Goal: Transaction & Acquisition: Purchase product/service

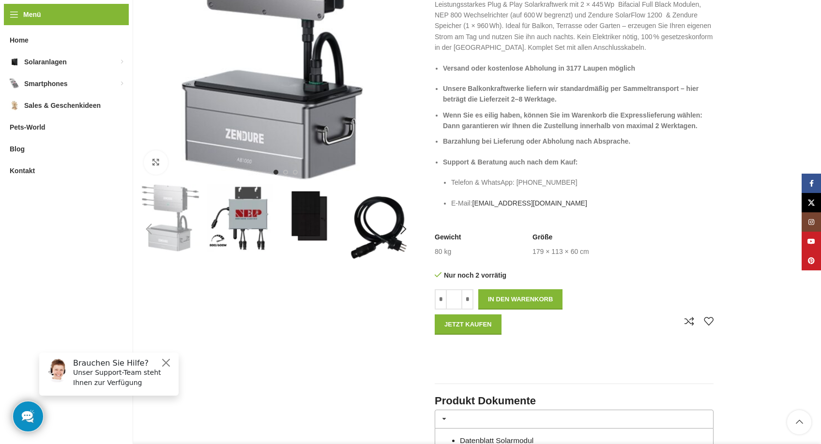
scroll to position [242, 0]
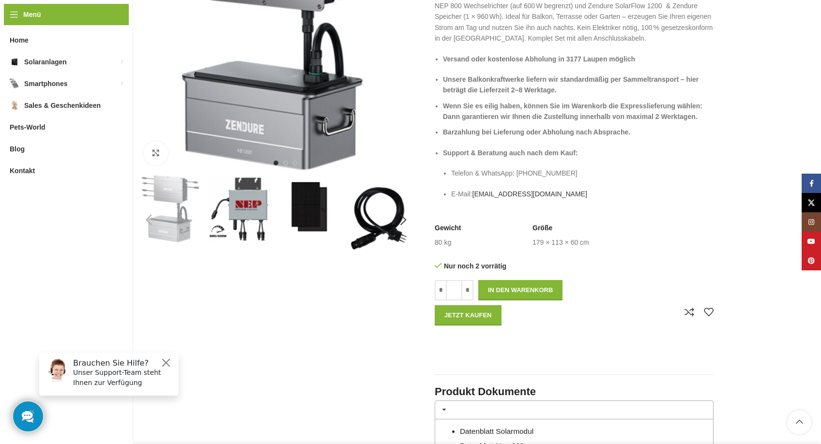
click at [304, 213] on img "3 / 6" at bounding box center [311, 209] width 68 height 68
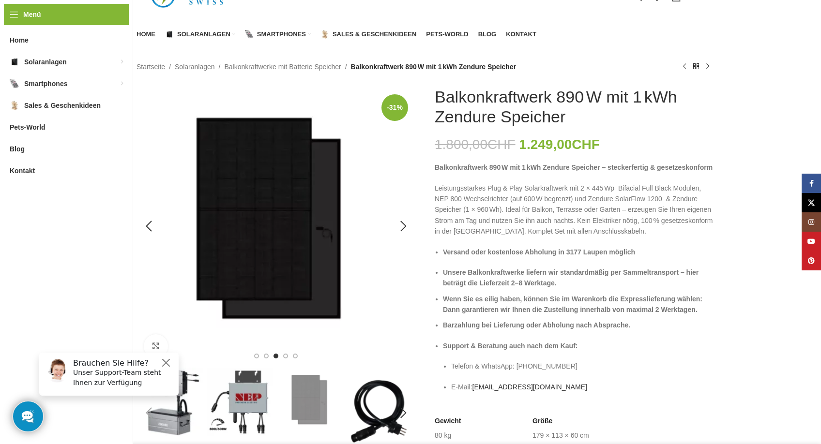
scroll to position [48, 0]
click at [405, 227] on div "Next slide" at bounding box center [403, 227] width 24 height 24
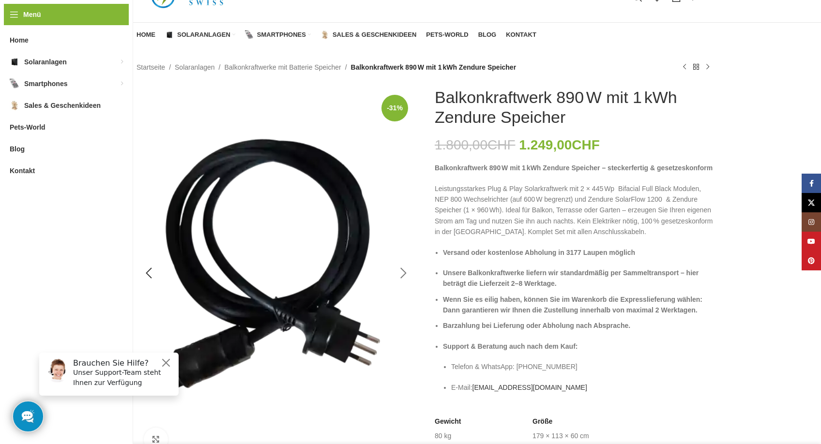
click at [405, 227] on img "4 / 6" at bounding box center [276, 274] width 279 height 372
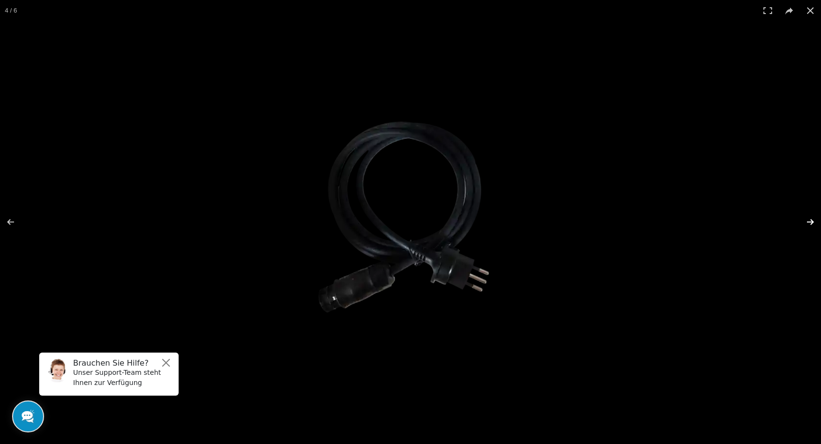
click at [812, 220] on button at bounding box center [804, 222] width 34 height 48
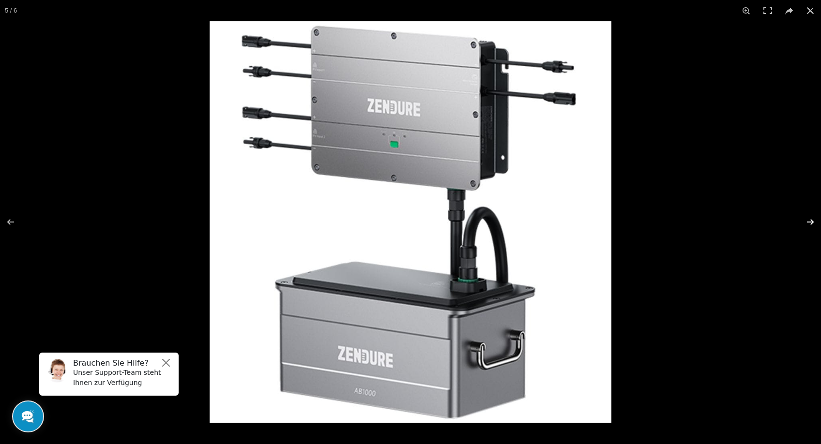
click at [812, 220] on button at bounding box center [804, 222] width 34 height 48
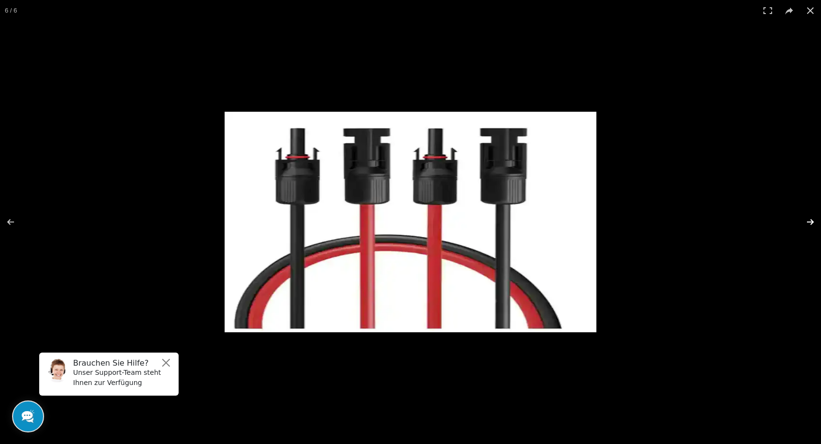
click at [812, 220] on button at bounding box center [804, 222] width 34 height 48
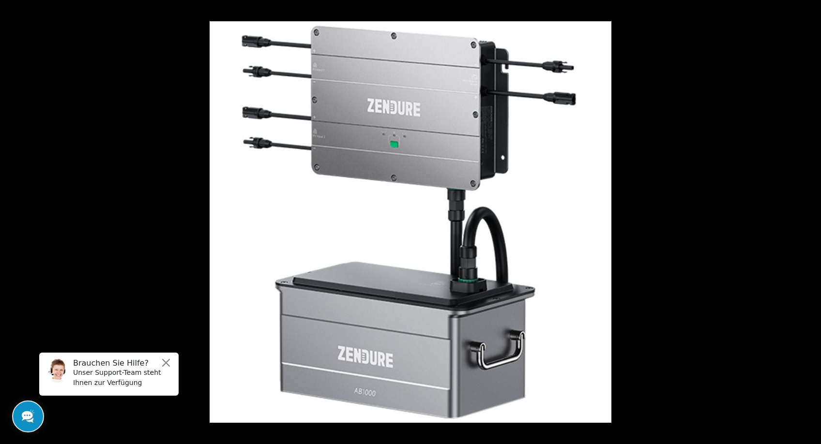
click at [812, 220] on button at bounding box center [804, 222] width 34 height 48
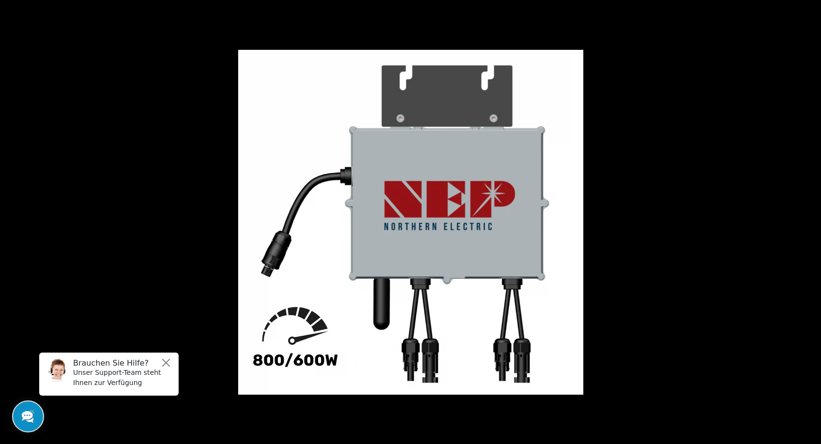
click at [812, 220] on button at bounding box center [804, 222] width 34 height 48
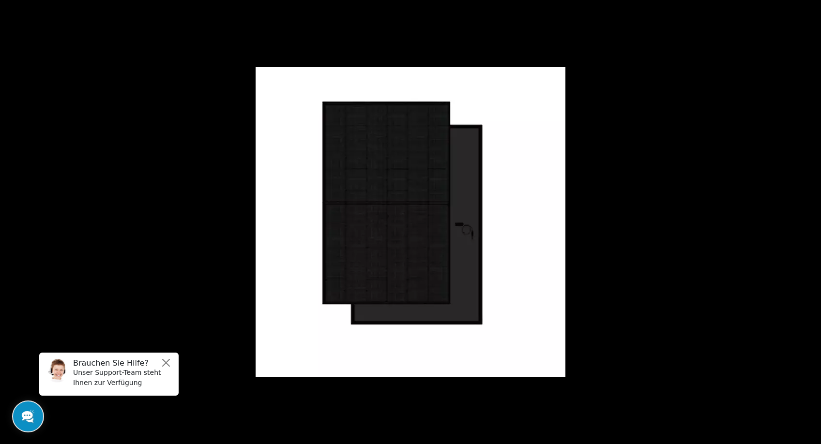
click at [812, 220] on button at bounding box center [804, 222] width 34 height 48
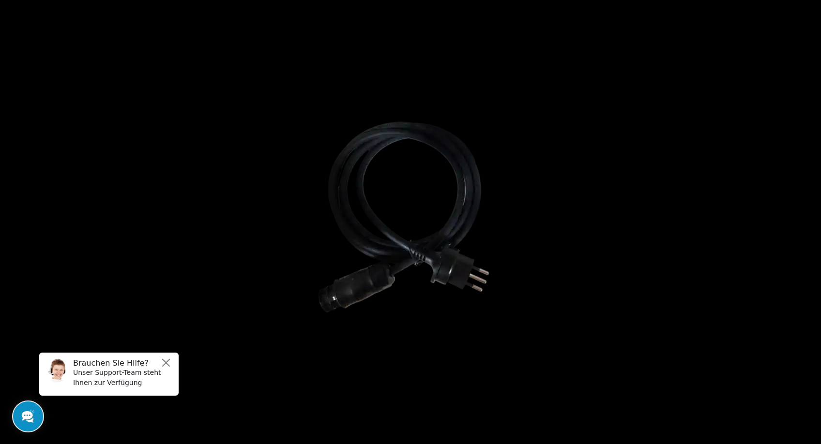
click at [812, 220] on button at bounding box center [804, 222] width 34 height 48
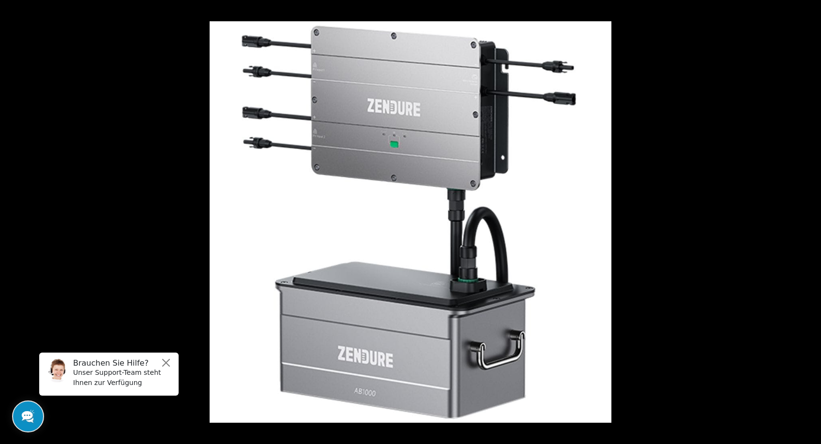
click at [812, 220] on button at bounding box center [804, 222] width 34 height 48
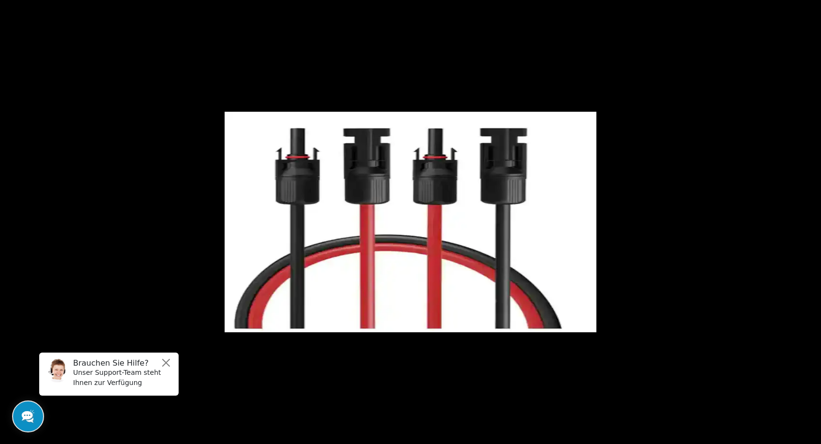
click at [812, 220] on button at bounding box center [804, 222] width 34 height 48
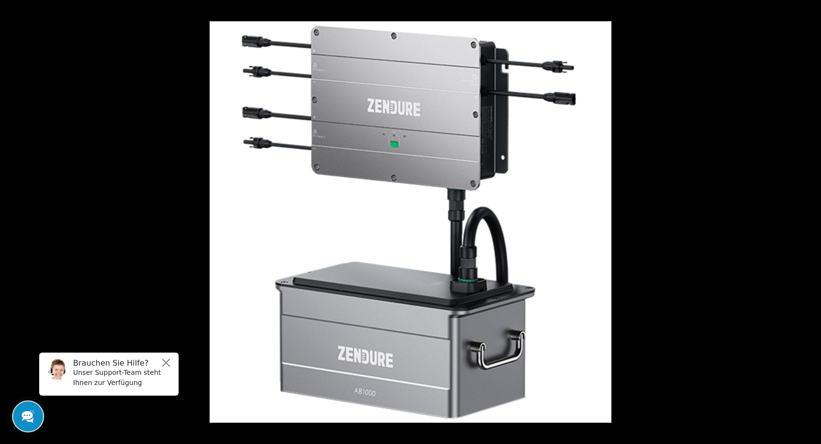
click at [812, 220] on button at bounding box center [804, 222] width 34 height 48
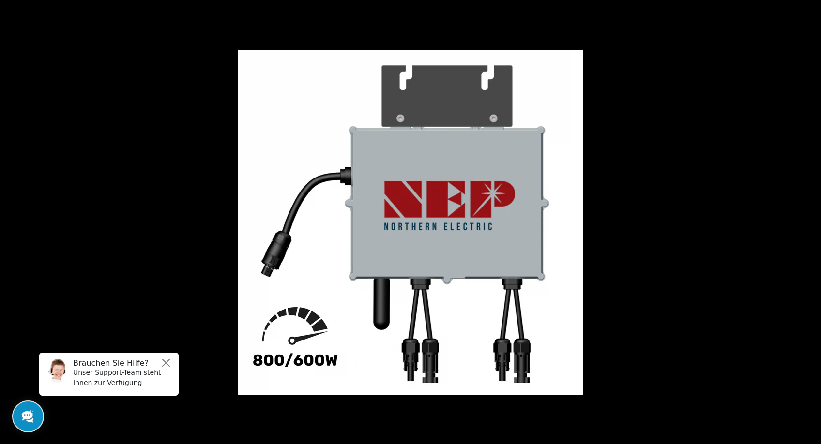
click at [812, 220] on button at bounding box center [804, 222] width 34 height 48
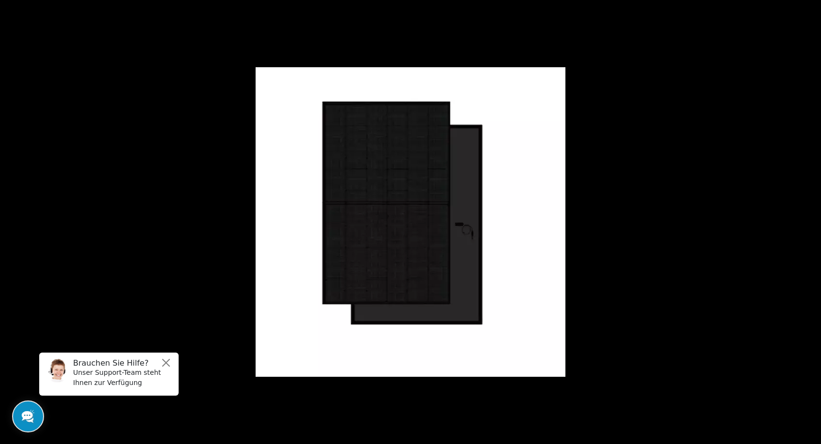
click at [812, 220] on button at bounding box center [804, 222] width 34 height 48
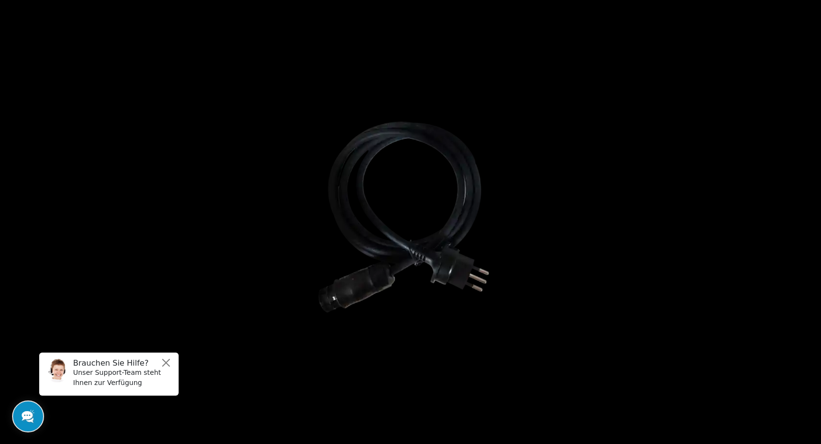
click at [812, 220] on button at bounding box center [804, 222] width 34 height 48
